Goal: Task Accomplishment & Management: Complete application form

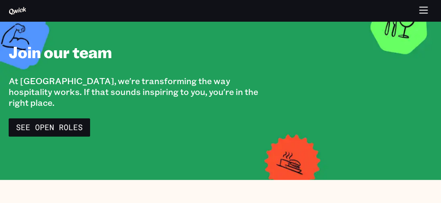
scroll to position [43, 0]
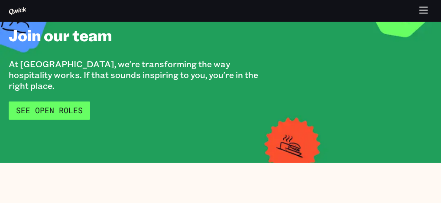
click at [63, 101] on link "See Open Roles" at bounding box center [49, 110] width 81 height 18
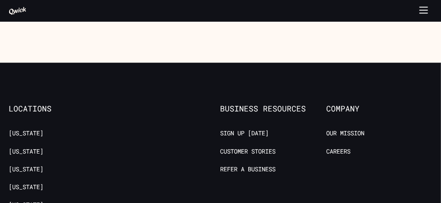
scroll to position [997, 0]
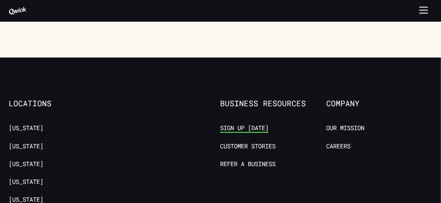
click at [242, 124] on link "Sign up [DATE]" at bounding box center [244, 128] width 49 height 8
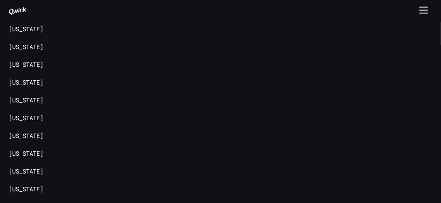
scroll to position [1257, 0]
click at [24, 95] on link "[US_STATE]" at bounding box center [26, 99] width 35 height 8
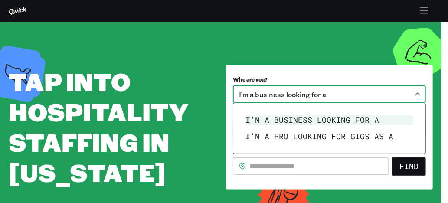
click at [294, 102] on body "**********" at bounding box center [224, 101] width 448 height 203
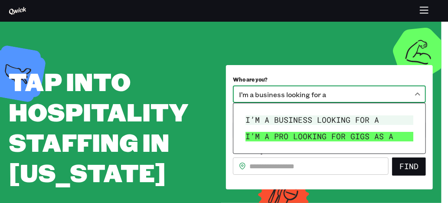
click at [292, 137] on li "I’m a pro looking for Gigs as a" at bounding box center [329, 136] width 175 height 16
type input "***"
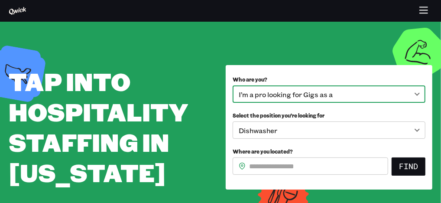
click at [282, 166] on input "Where are you located?" at bounding box center [318, 165] width 139 height 17
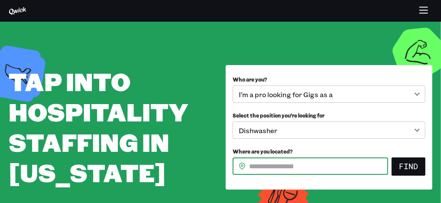
type input "*****"
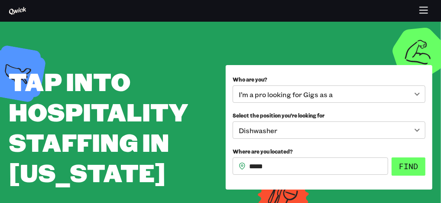
click at [402, 168] on button "Find" at bounding box center [409, 166] width 34 height 18
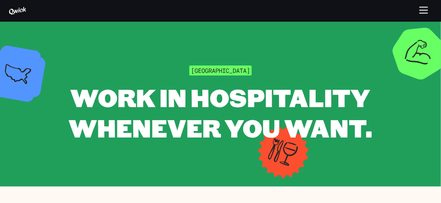
click at [423, 13] on icon "button" at bounding box center [424, 13] width 8 height 0
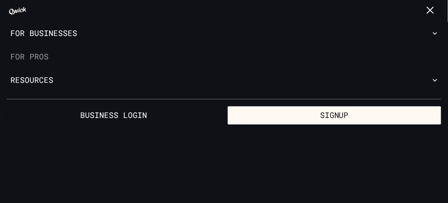
click at [36, 55] on link "For Pros" at bounding box center [224, 56] width 448 height 23
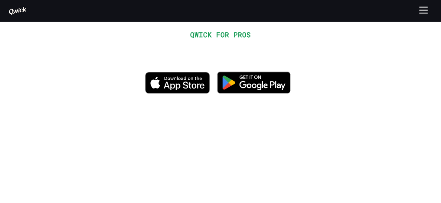
scroll to position [87, 0]
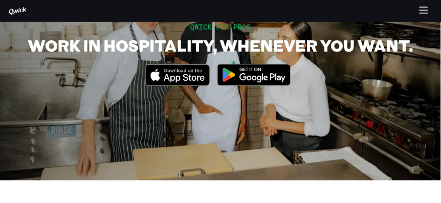
click at [251, 77] on img at bounding box center [254, 75] width 84 height 33
